Goal: Information Seeking & Learning: Find specific fact

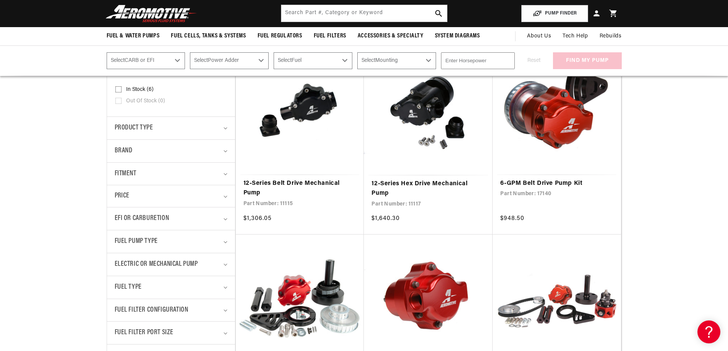
scroll to position [179, 0]
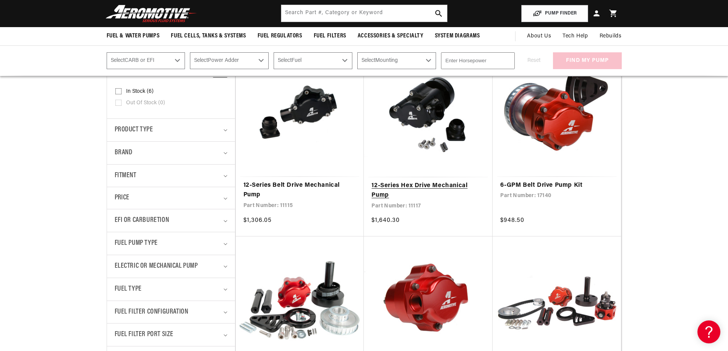
click at [421, 181] on link "12-Series Hex Drive Mechanical Pump" at bounding box center [429, 190] width 114 height 19
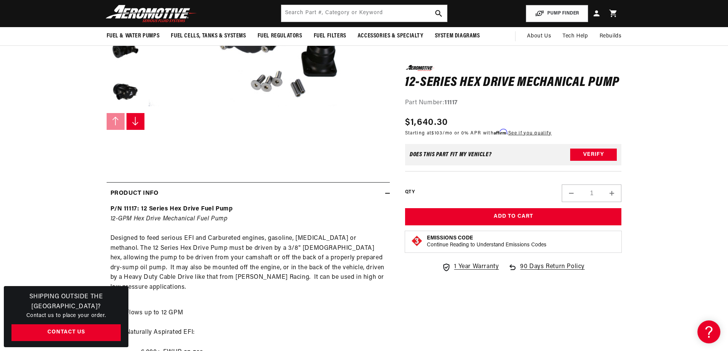
scroll to position [191, 0]
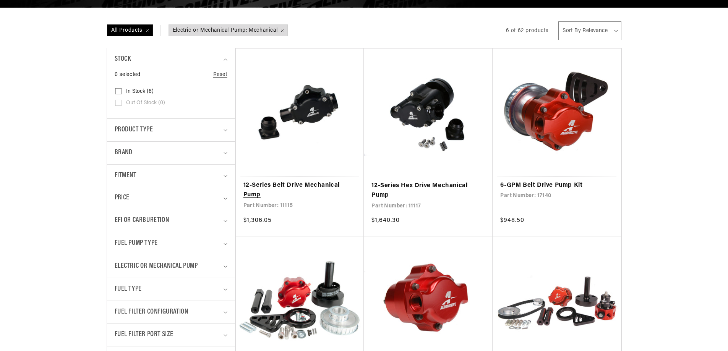
scroll to position [179, 0]
click at [315, 181] on link "12-Series Belt Drive Mechanical Pump" at bounding box center [300, 190] width 113 height 19
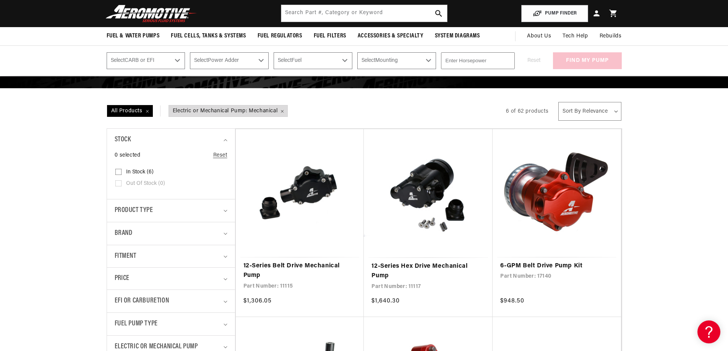
scroll to position [89, 0]
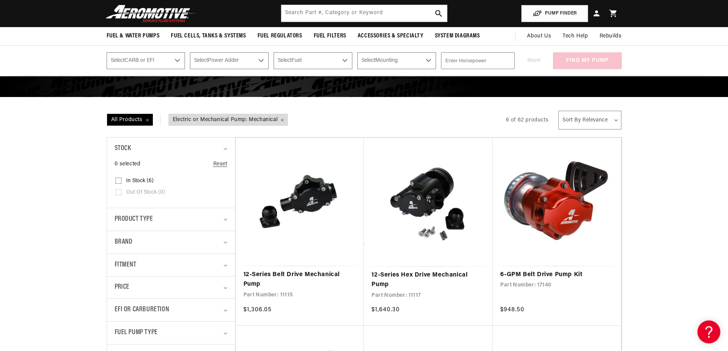
click at [177, 60] on select "Select CARB or EFI Carbureted Fuel Injected" at bounding box center [146, 60] width 79 height 17
select select "Fuel-Injected"
click at [107, 52] on select "Select CARB or EFI Carbureted Fuel Injected" at bounding box center [146, 60] width 79 height 17
select select "Fuel-Injected"
click at [261, 60] on select "Select Power Adder No - Naturally Aspirated Yes - Forced Induction" at bounding box center [229, 60] width 79 height 17
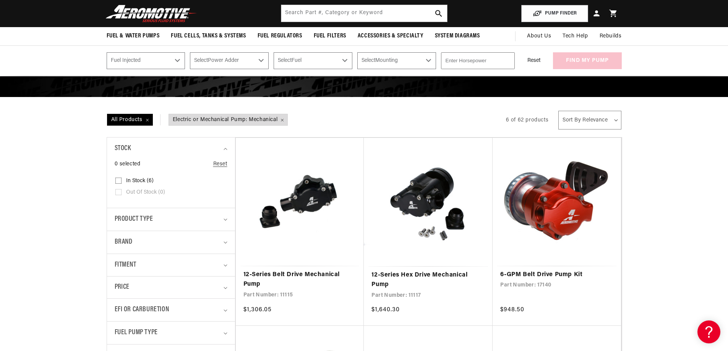
select select "Yes-Forced-Induction"
click at [190, 52] on select "Select Power Adder No - Naturally Aspirated Yes - Forced Induction" at bounding box center [229, 60] width 79 height 17
select select "Yes-Forced-Induction"
click at [346, 60] on select "Select Fuel E85 Gas" at bounding box center [313, 60] width 79 height 17
select select "E85"
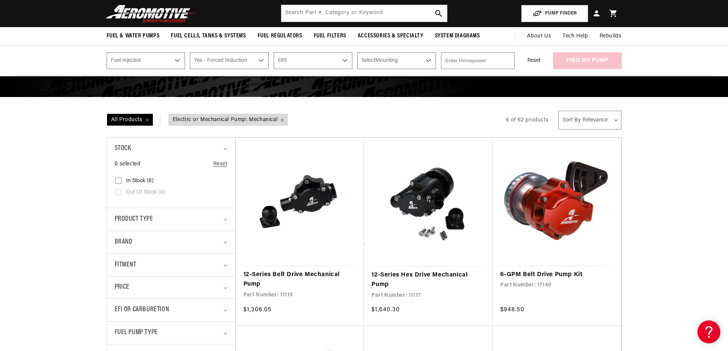
click at [274, 52] on select "Select Fuel E85 Gas" at bounding box center [313, 60] width 79 height 17
select select "E85"
click at [428, 60] on select "Select Mounting External In-Tank" at bounding box center [396, 60] width 79 height 17
select select "External"
click at [357, 52] on select "Select Mounting External In-Tank" at bounding box center [396, 60] width 79 height 17
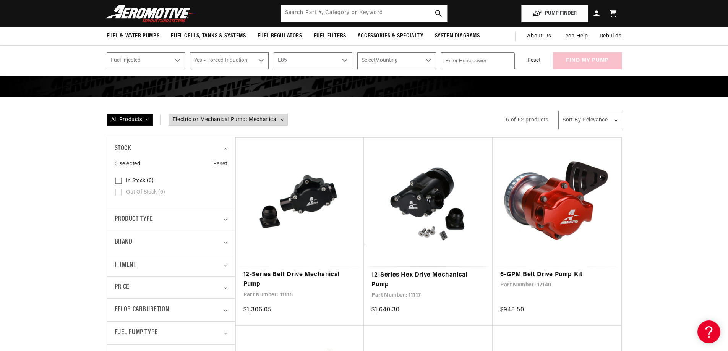
select select "External"
click at [491, 59] on input "number" at bounding box center [478, 60] width 74 height 17
type input "-1"
click at [506, 61] on input "-1" at bounding box center [478, 60] width 74 height 17
click at [482, 62] on input "600" at bounding box center [478, 60] width 74 height 17
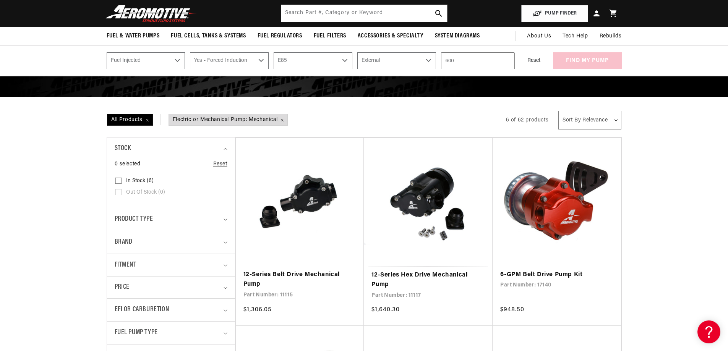
type input "600"
click at [582, 60] on div "Reset find my pump" at bounding box center [571, 60] width 102 height 17
click at [582, 60] on button "find my pump" at bounding box center [587, 60] width 69 height 17
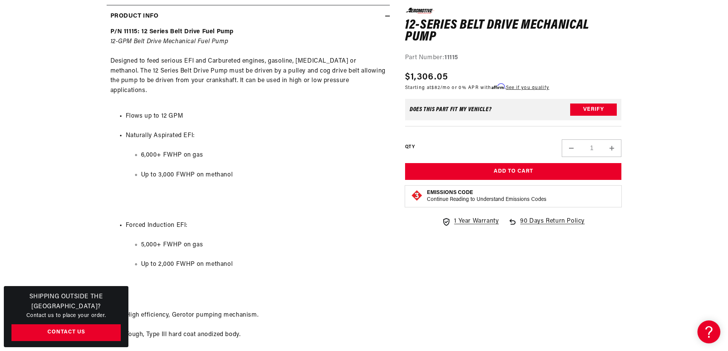
scroll to position [382, 0]
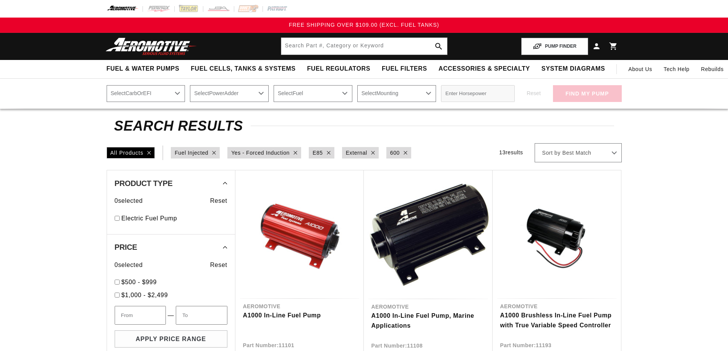
select select "Fuel-Injected"
select select "Yes-Forced-Induction"
select select "E85"
select select "External"
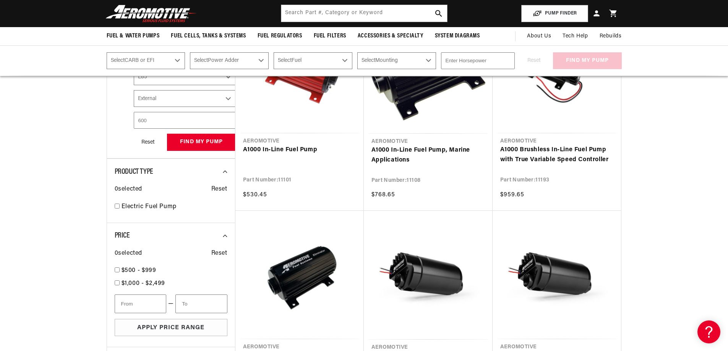
scroll to position [76, 0]
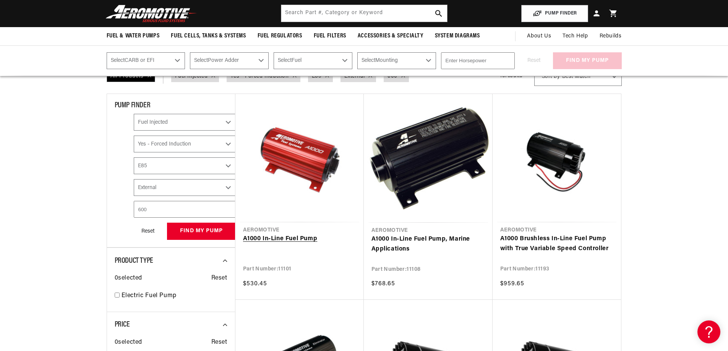
click at [277, 234] on link "A1000 In-Line Fuel Pump" at bounding box center [299, 239] width 113 height 10
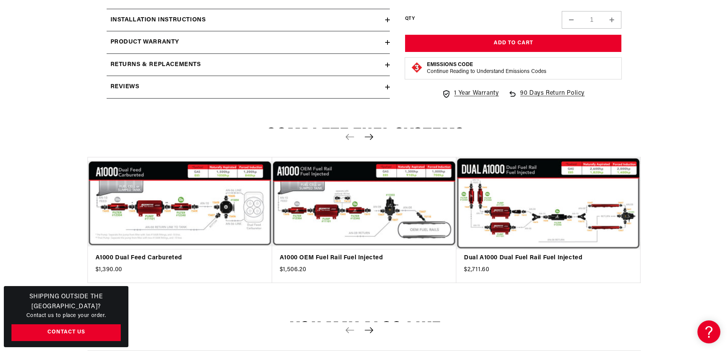
scroll to position [879, 0]
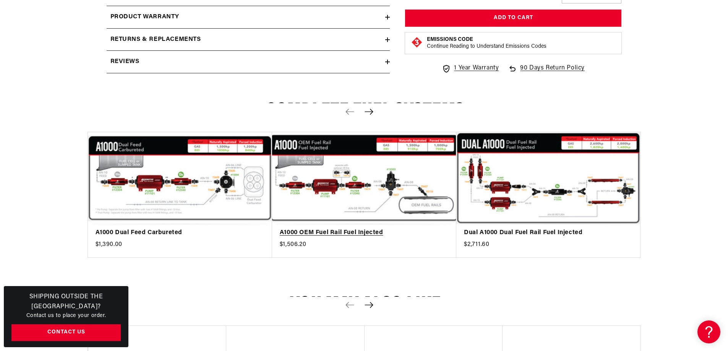
click at [360, 228] on link "A1000 OEM Fuel Rail Fuel Injected" at bounding box center [360, 233] width 161 height 10
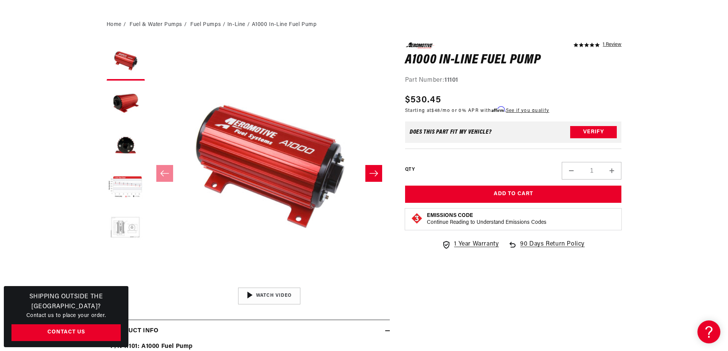
click at [120, 227] on button "Load image 5 in gallery view" at bounding box center [126, 230] width 38 height 38
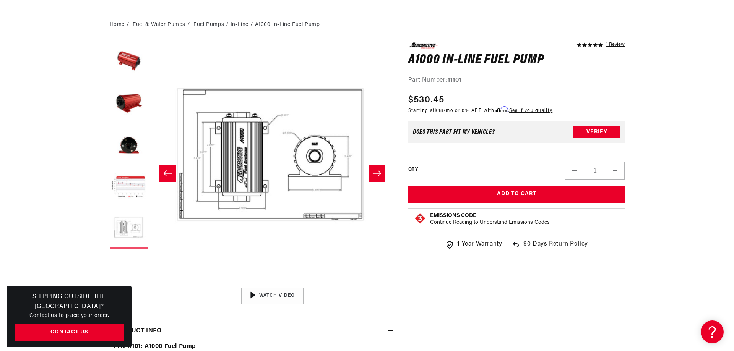
scroll to position [0, 966]
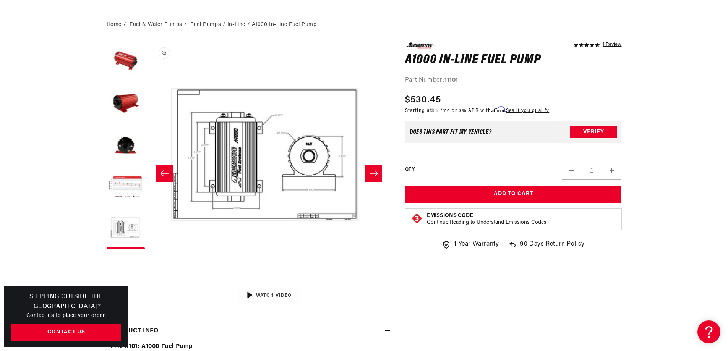
click at [148, 284] on button "Open media 5 in modal" at bounding box center [148, 284] width 0 height 0
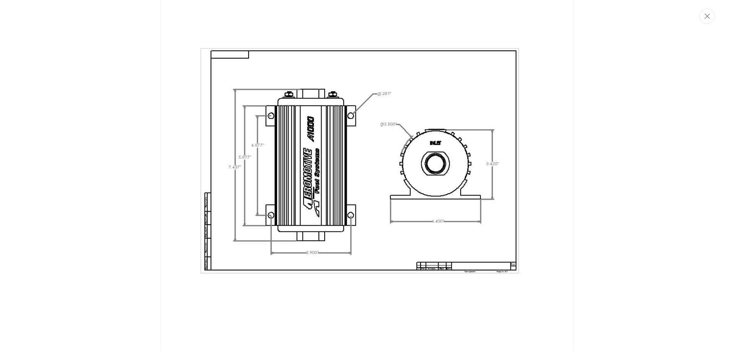
scroll to position [1169, 0]
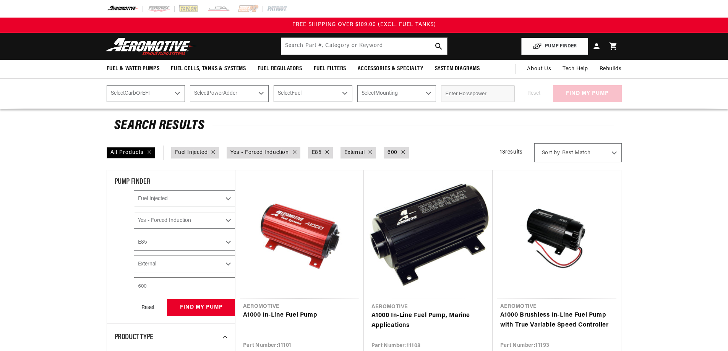
select select "Fuel-Injected"
select select "Yes-Forced-Induction"
select select "E85"
select select "External"
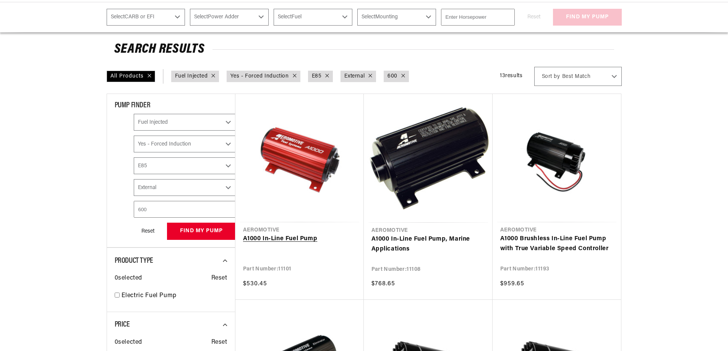
click at [289, 234] on link "A1000 In-Line Fuel Pump" at bounding box center [299, 239] width 113 height 10
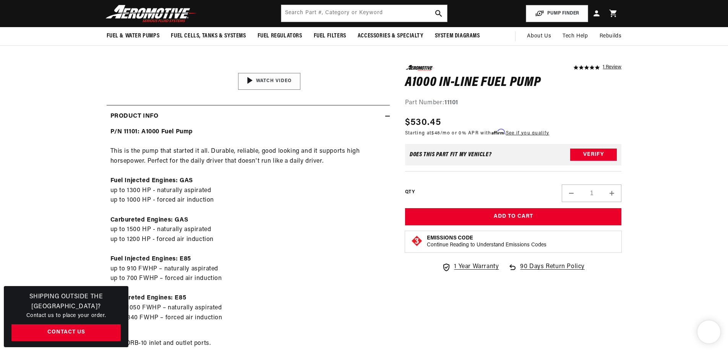
scroll to position [115, 0]
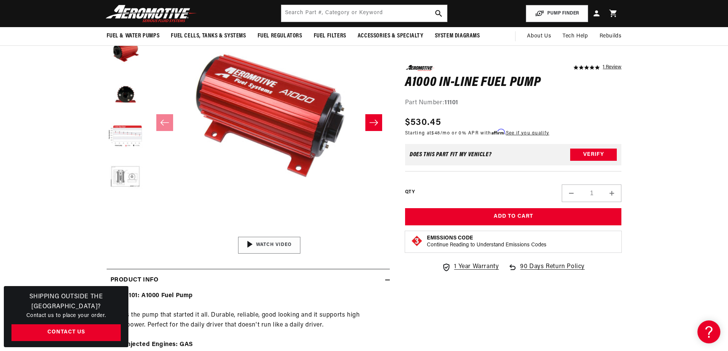
click at [255, 243] on div "00:56" at bounding box center [269, 245] width 116 height 65
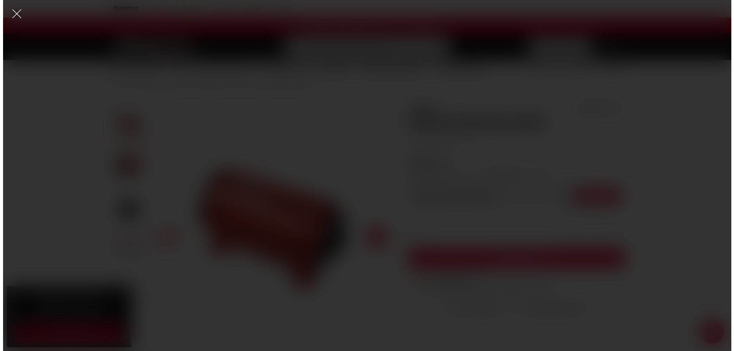
scroll to position [0, 0]
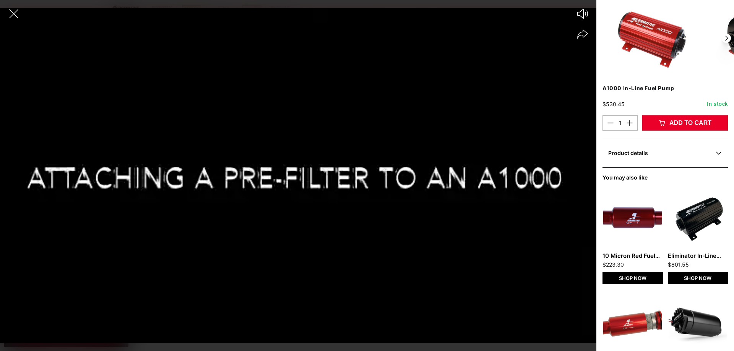
click at [531, 74] on div at bounding box center [298, 189] width 596 height 325
click at [582, 34] on icon "Share video" at bounding box center [582, 34] width 11 height 10
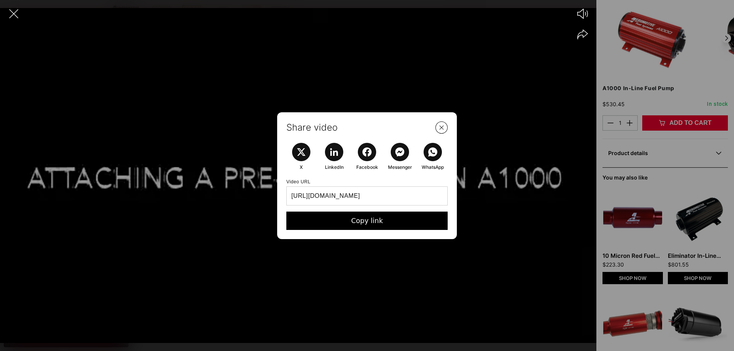
click at [442, 127] on icon "Close Share Modal" at bounding box center [442, 128] width 10 height 10
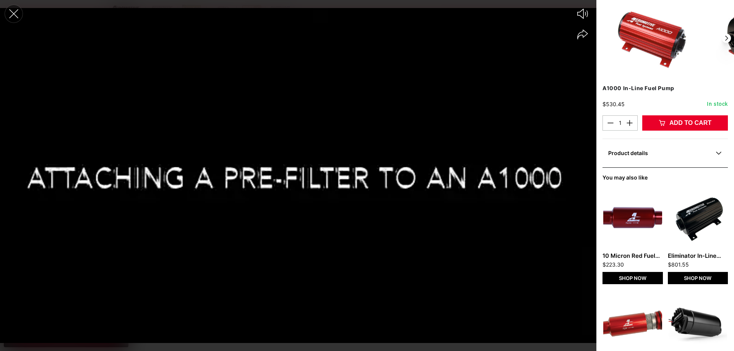
click at [15, 13] on icon "Close the video player" at bounding box center [13, 13] width 17 height 17
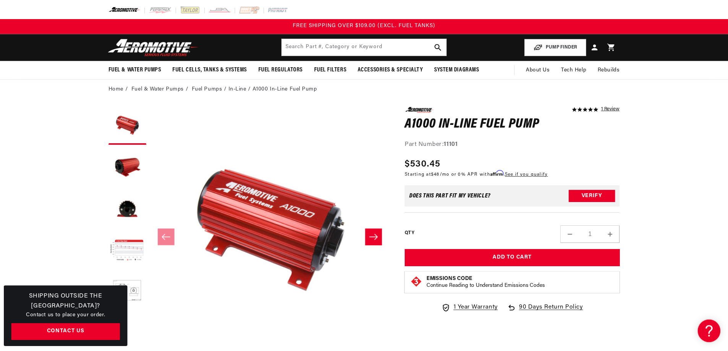
scroll to position [115, 0]
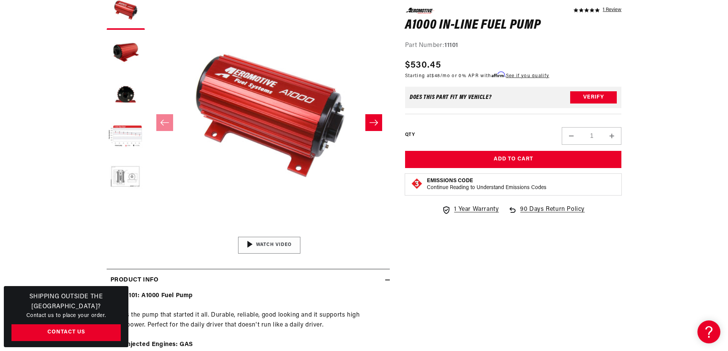
click at [249, 245] on div "00:56" at bounding box center [269, 245] width 116 height 65
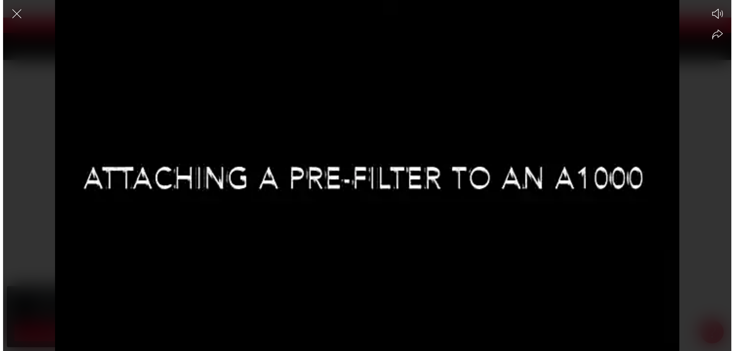
scroll to position [0, 0]
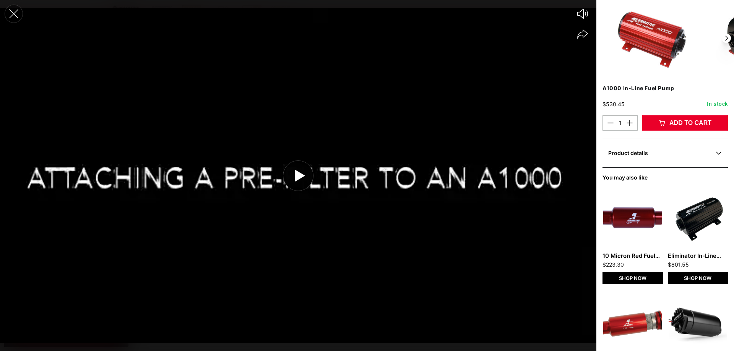
click at [13, 11] on icon "Close the video player" at bounding box center [13, 13] width 17 height 17
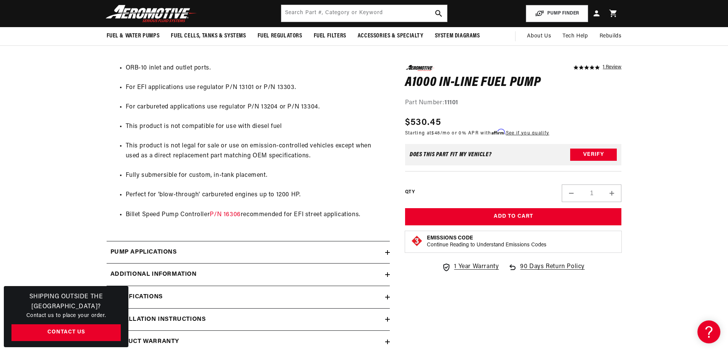
scroll to position [535, 0]
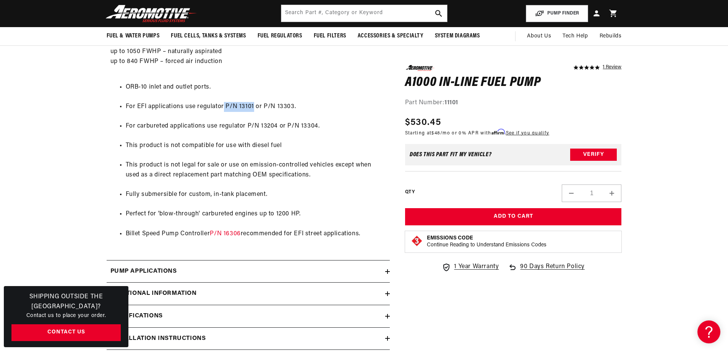
drag, startPoint x: 223, startPoint y: 105, endPoint x: 253, endPoint y: 106, distance: 29.8
click at [253, 106] on li "For EFI applications use regulator P/N 13101 or P/N 13303." at bounding box center [256, 107] width 260 height 10
copy li "P/N 13101"
click at [322, 15] on input "text" at bounding box center [364, 13] width 166 height 17
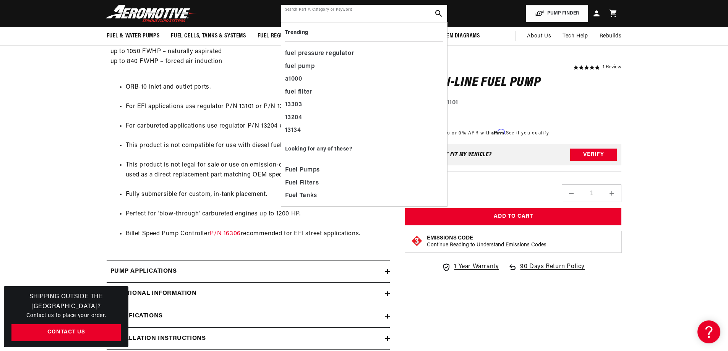
paste input "P/N 13101"
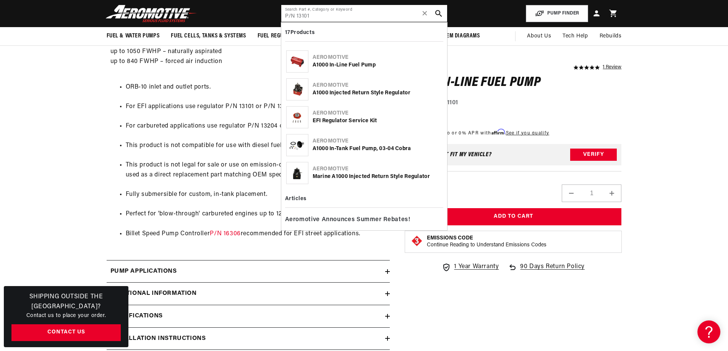
type input "P/N 13101"
click at [349, 92] on div "A1000 Injected return style Regulator" at bounding box center [378, 93] width 130 height 8
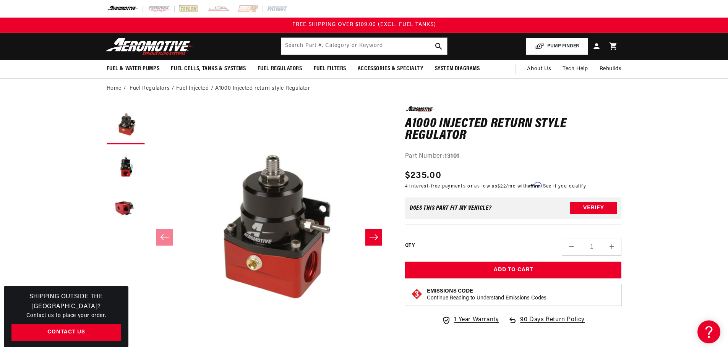
click at [374, 234] on icon "Slide right" at bounding box center [373, 238] width 9 height 8
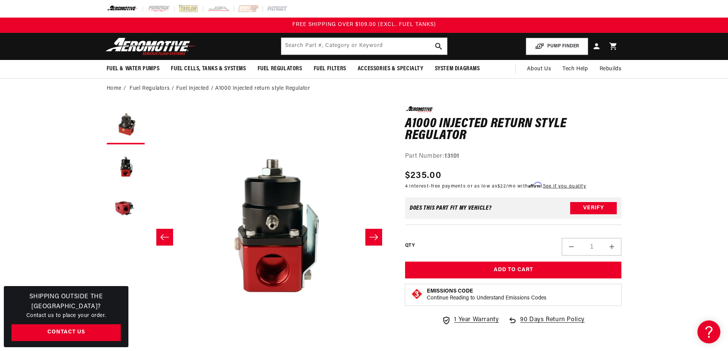
scroll to position [0, 241]
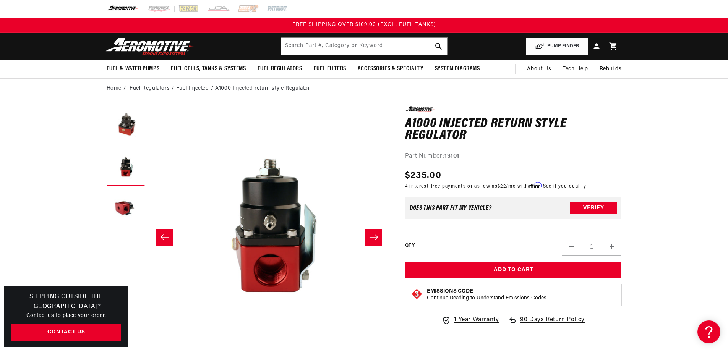
click at [374, 235] on icon "Slide right" at bounding box center [373, 238] width 9 height 8
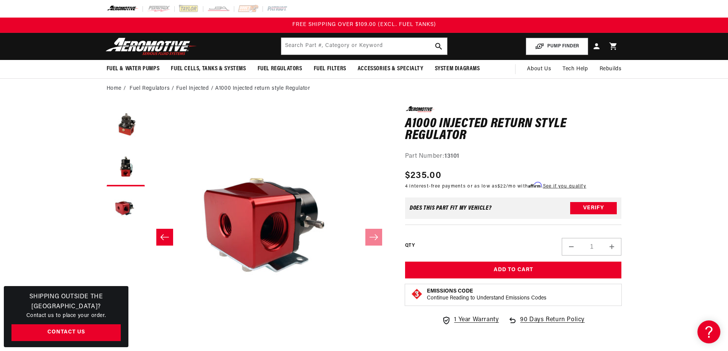
scroll to position [0, 483]
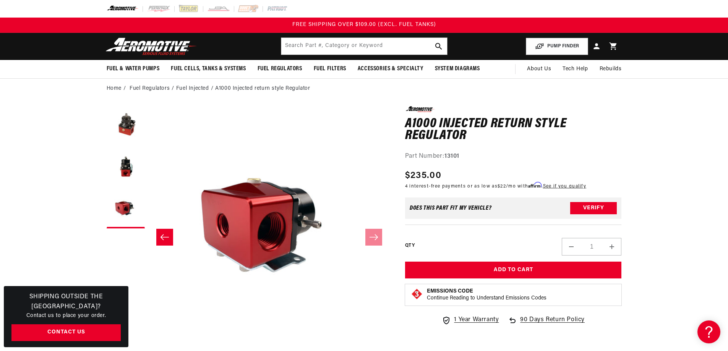
click at [165, 236] on icon "Slide left" at bounding box center [164, 238] width 9 height 8
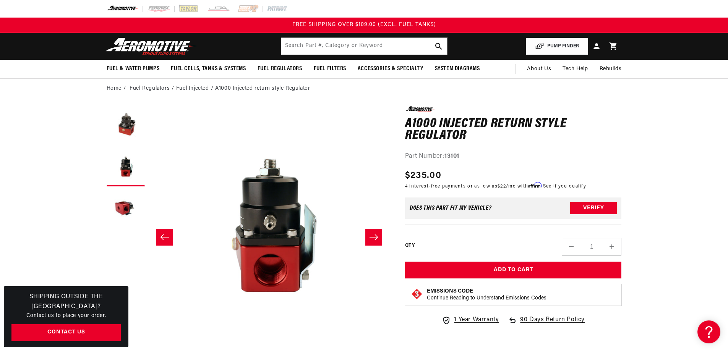
click at [165, 236] on icon "Slide left" at bounding box center [164, 238] width 9 height 8
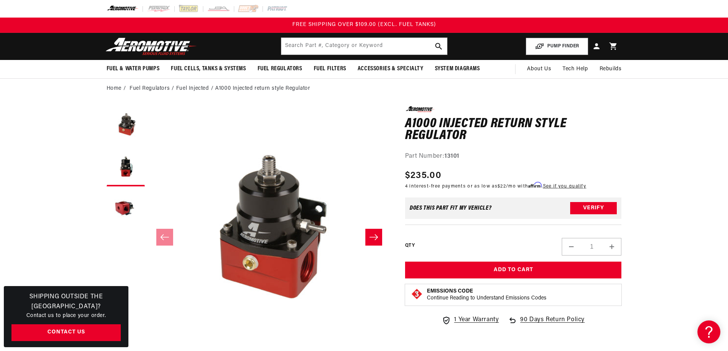
scroll to position [0, 0]
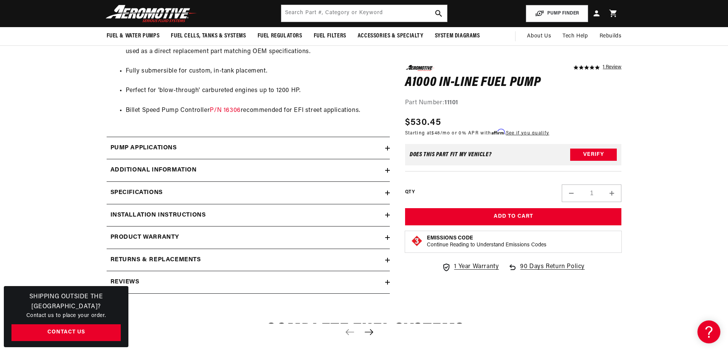
scroll to position [637, 0]
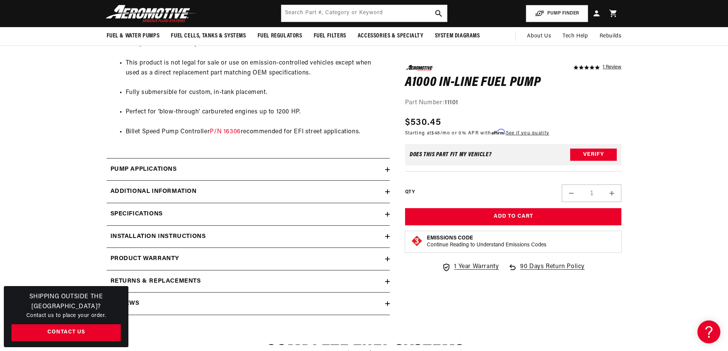
click at [148, 168] on h2 "Pump Applications" at bounding box center [143, 170] width 67 height 10
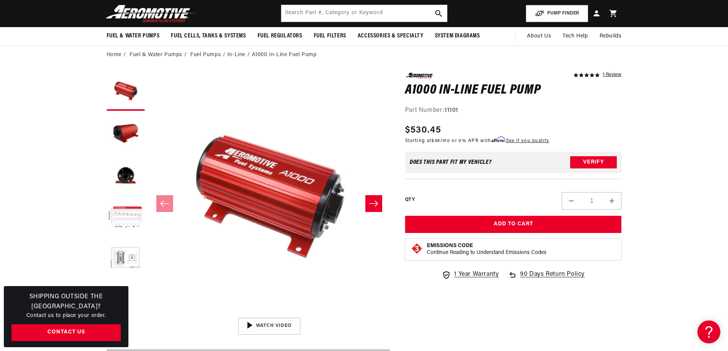
scroll to position [26, 0]
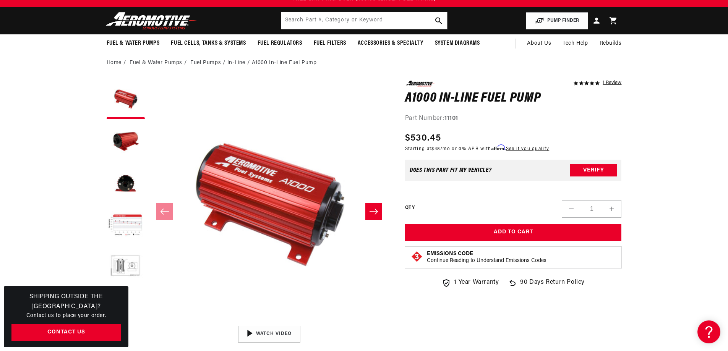
click at [614, 81] on link "1 Review" at bounding box center [612, 83] width 19 height 5
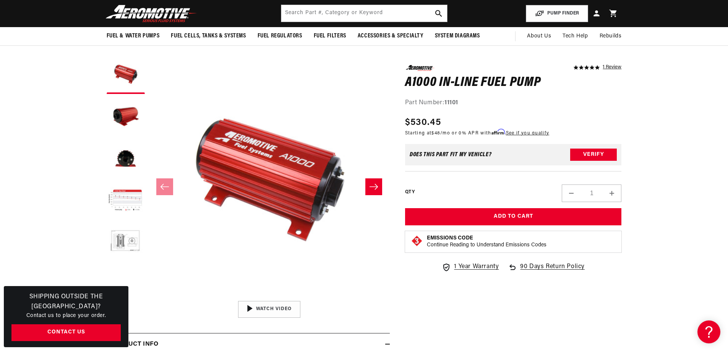
scroll to position [47, 0]
